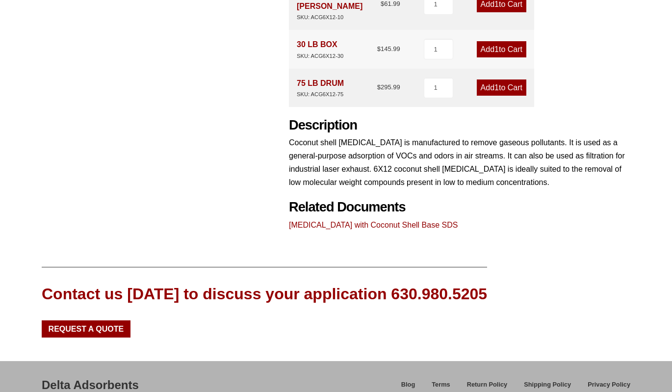
scroll to position [424, 0]
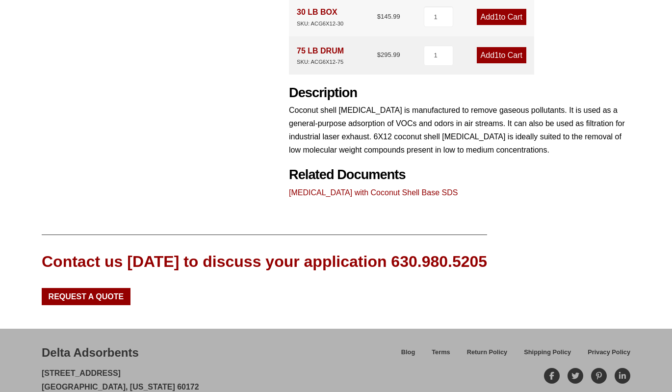
click at [404, 188] on link "[MEDICAL_DATA] with Coconut Shell Base SDS" at bounding box center [373, 192] width 169 height 8
